Goal: Find specific page/section: Find specific page/section

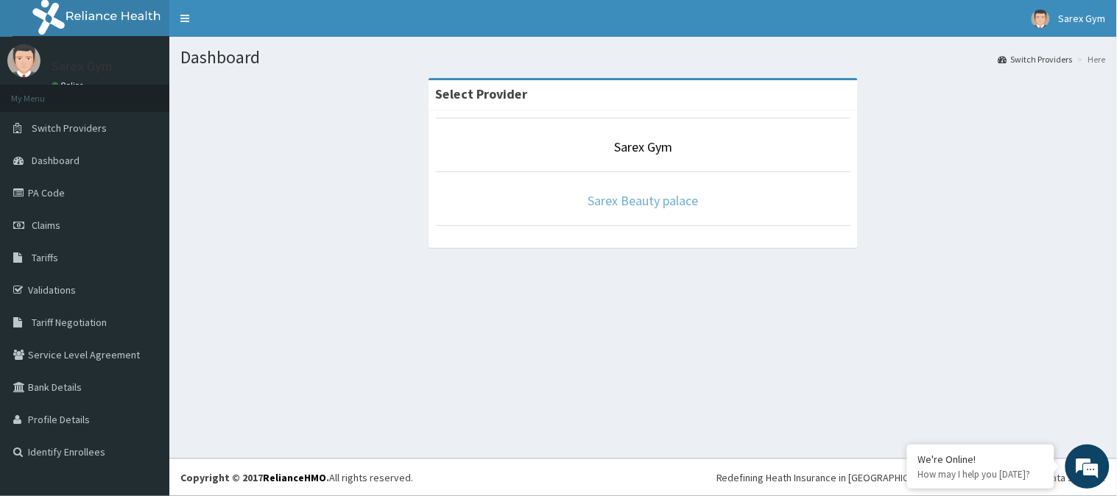
click at [635, 208] on link "Sarex Beauty palace" at bounding box center [643, 200] width 110 height 17
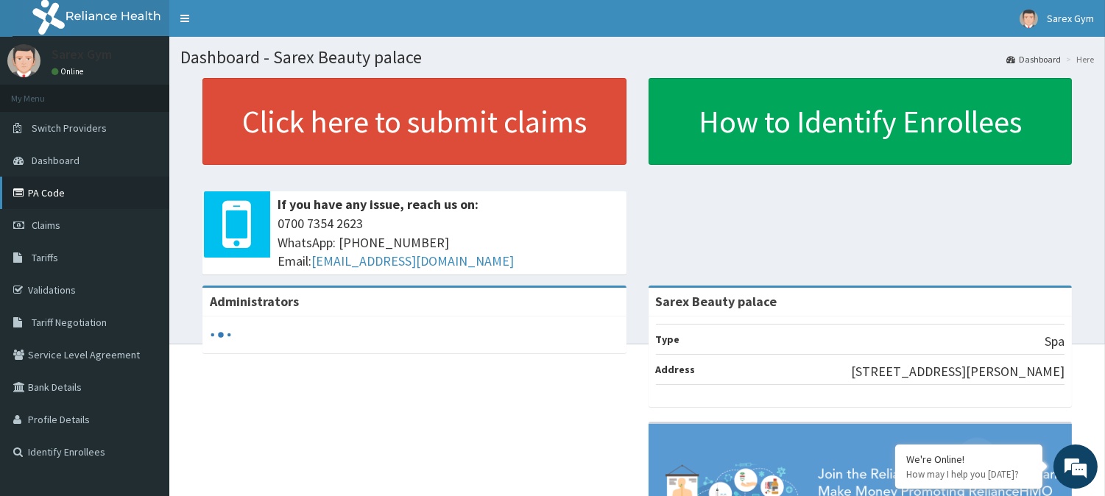
click at [41, 184] on link "PA Code" at bounding box center [84, 193] width 169 height 32
click at [59, 197] on link "PA Code" at bounding box center [84, 193] width 169 height 32
